Goal: Information Seeking & Learning: Learn about a topic

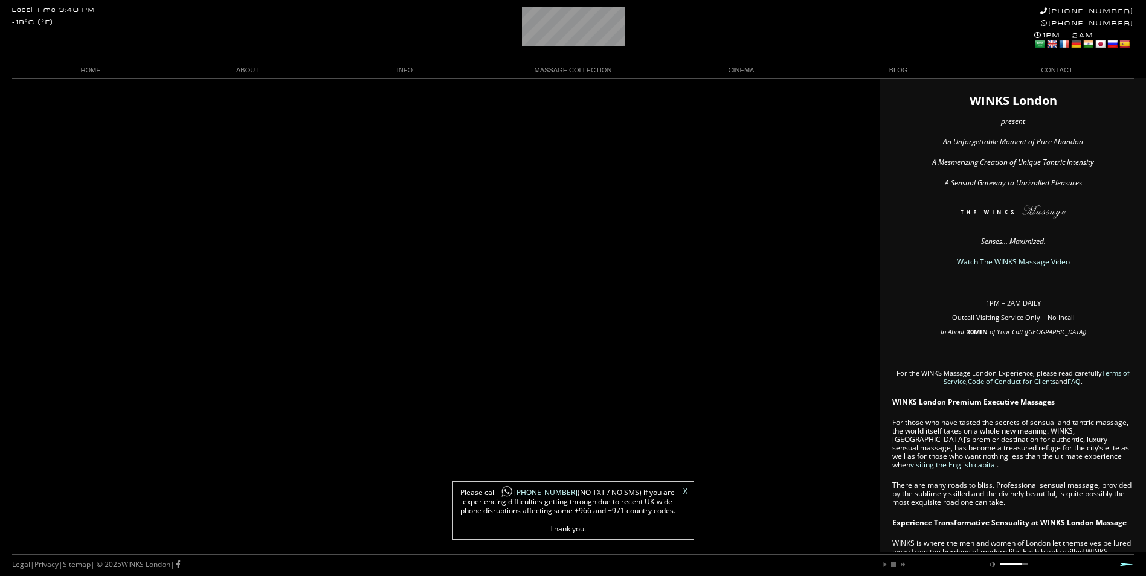
click at [686, 492] on link "X" at bounding box center [685, 491] width 4 height 7
click at [846, 563] on div "Legal | Privacy | Sitemap | © 2025 WINKS London | play pause stop next mute unm…" at bounding box center [573, 565] width 1122 height 22
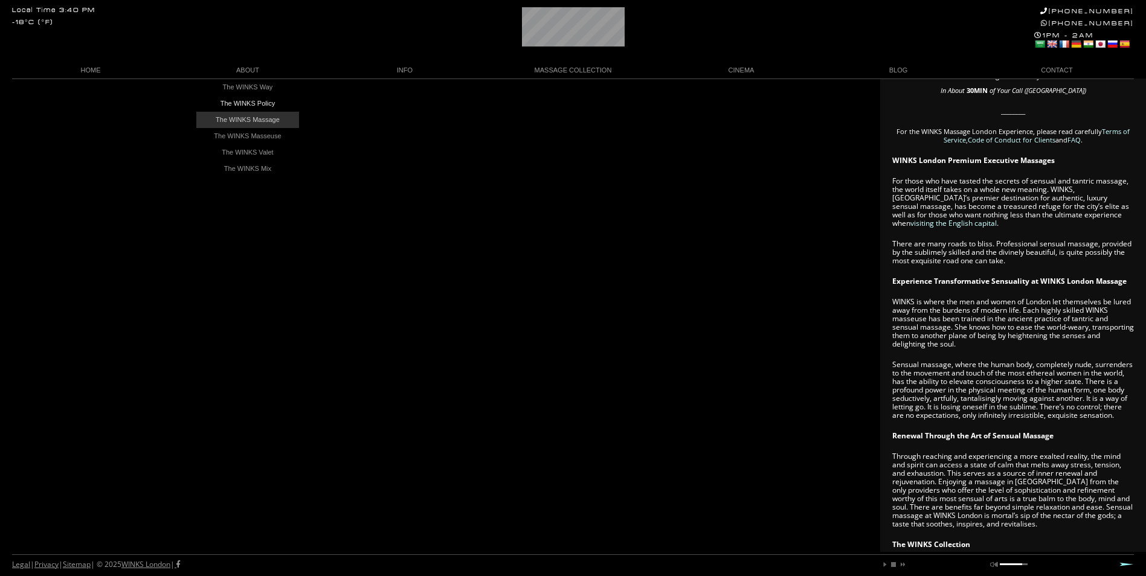
click at [252, 118] on link "The WINKS Massage" at bounding box center [247, 120] width 103 height 16
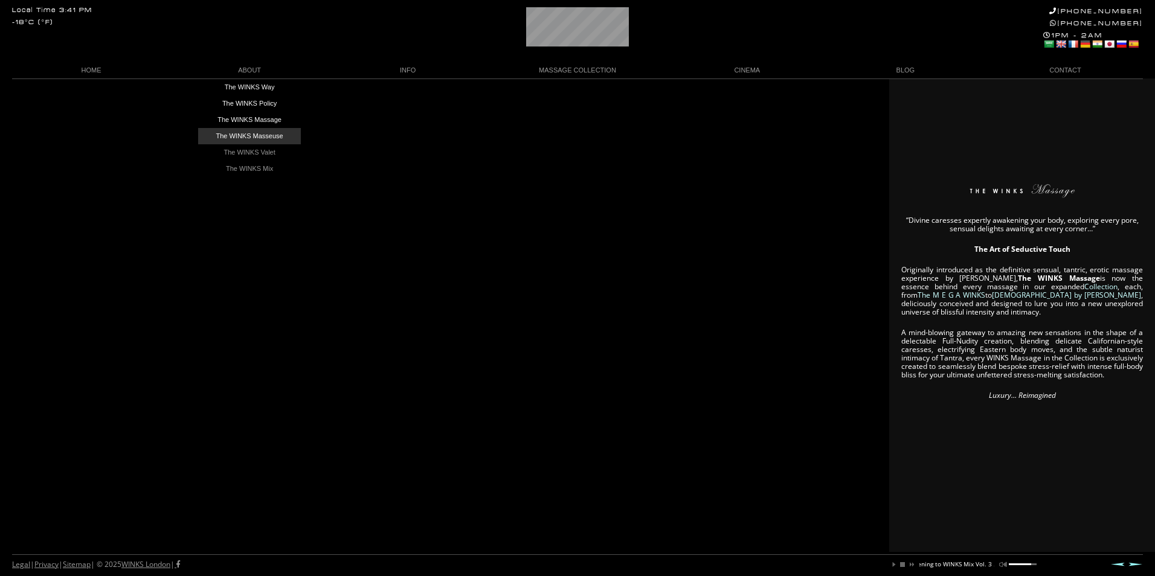
click at [267, 137] on link "The WINKS Masseuse" at bounding box center [249, 136] width 103 height 16
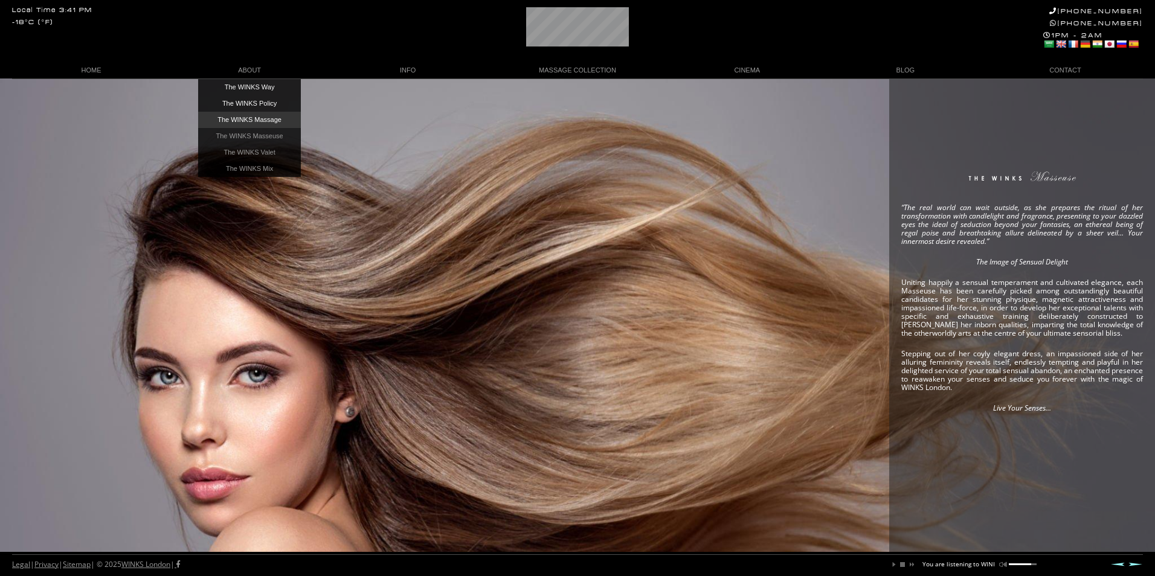
click at [259, 120] on link "The WINKS Massage" at bounding box center [249, 120] width 103 height 16
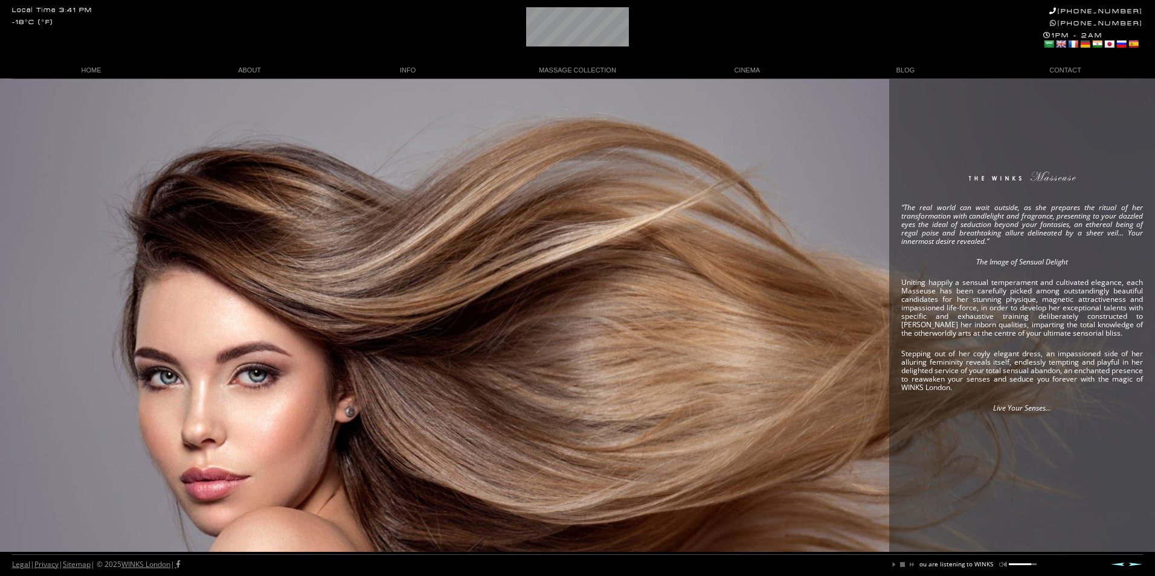
scroll to position [0, 82]
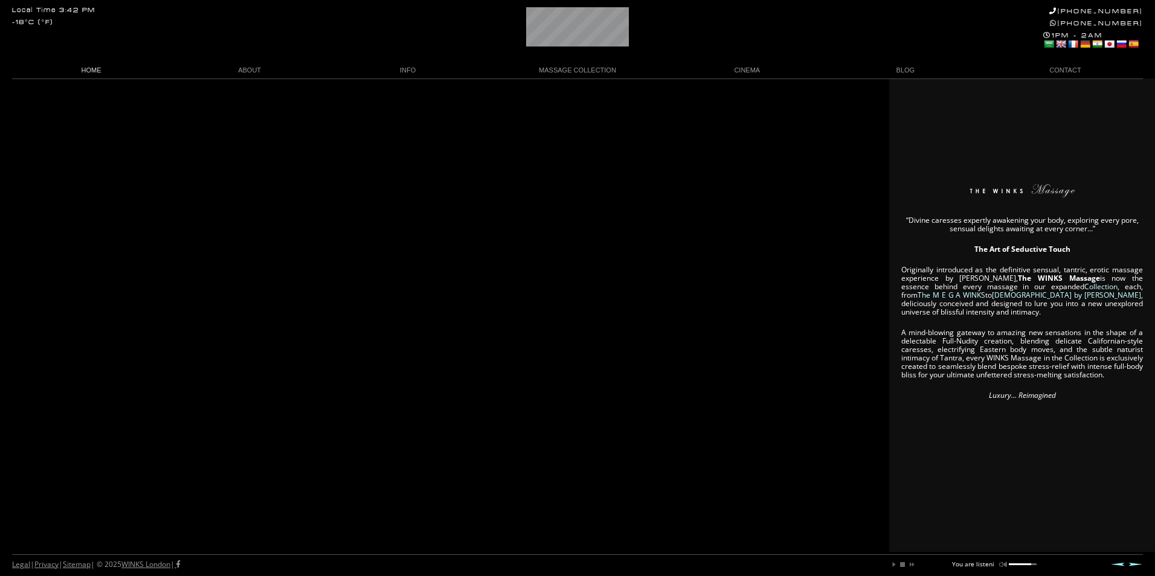
click at [91, 68] on link "HOME" at bounding box center [91, 70] width 158 height 16
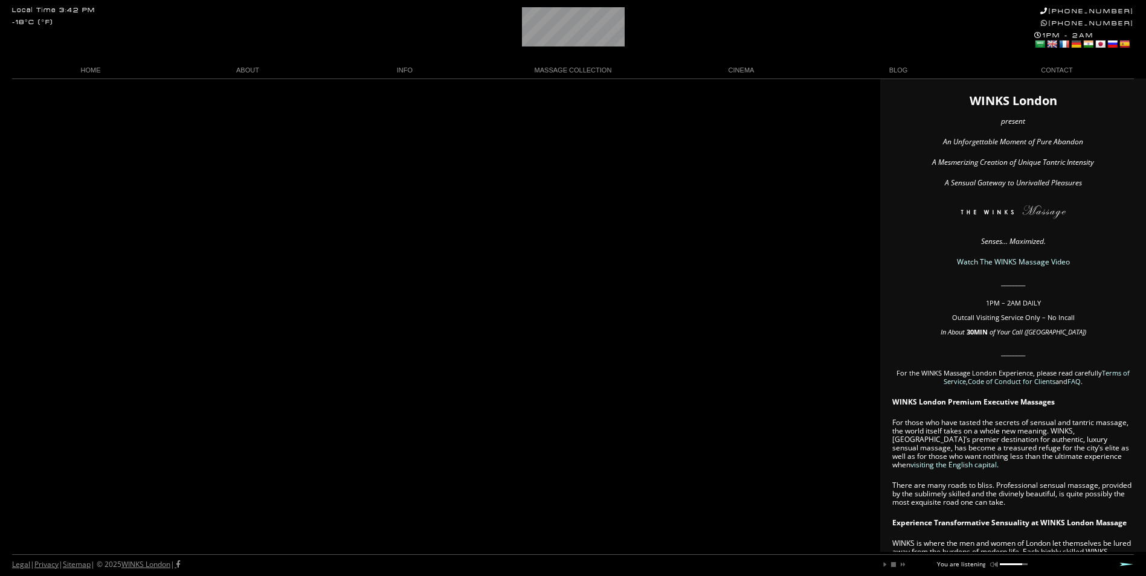
click at [1002, 564] on div at bounding box center [1011, 565] width 22 height 2
click at [1002, 564] on div at bounding box center [1014, 565] width 28 height 2
drag, startPoint x: 1002, startPoint y: 564, endPoint x: 996, endPoint y: 566, distance: 6.3
click at [996, 561] on ul "play pause stop next mute unmute" at bounding box center [954, 561] width 147 height 0
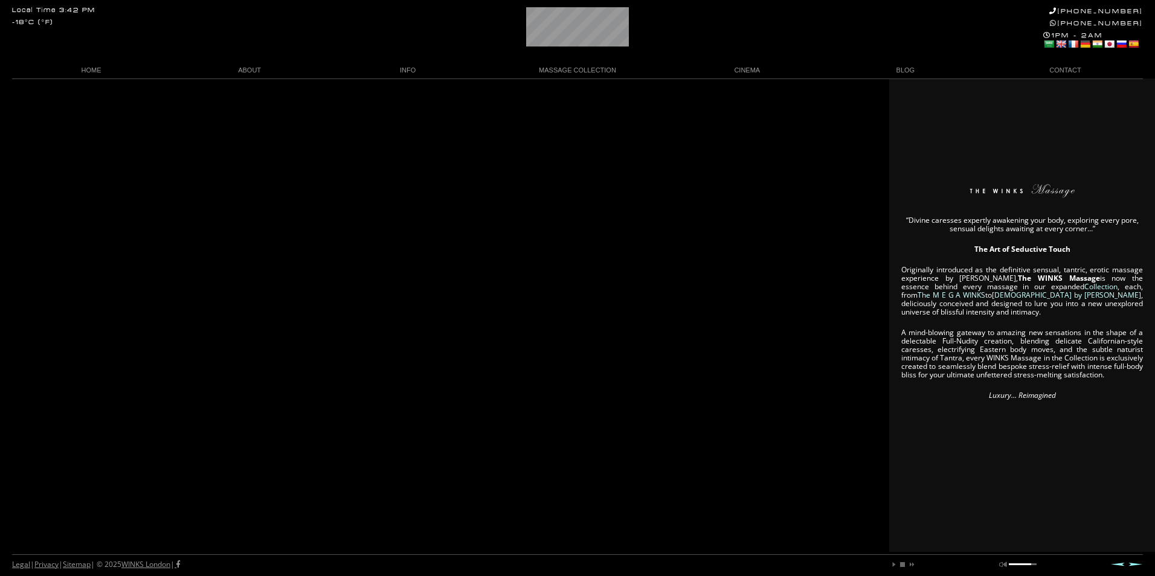
scroll to position [0, 8]
